Goal: Task Accomplishment & Management: Use online tool/utility

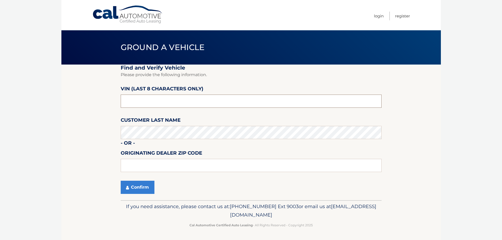
paste input "1V2HR2CA"
drag, startPoint x: 146, startPoint y: 105, endPoint x: 97, endPoint y: 109, distance: 49.4
click at [97, 109] on section "Find and Verify Vehicle Please provide the following information. VIN (last 8 c…" at bounding box center [250, 133] width 379 height 136
type input "1V2HR2CA"
drag, startPoint x: 149, startPoint y: 103, endPoint x: 89, endPoint y: 108, distance: 60.5
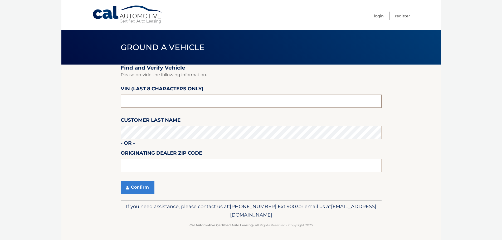
click at [89, 108] on section "Find and Verify Vehicle Please provide the following information. VIN (last 8 c…" at bounding box center [250, 133] width 379 height 136
click at [131, 187] on button "Confirm" at bounding box center [138, 187] width 34 height 13
